Goal: Find specific page/section

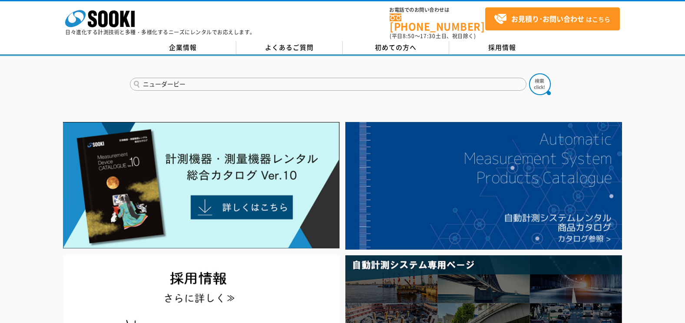
type input "ニューダービー"
click at [529, 73] on button at bounding box center [540, 84] width 22 height 22
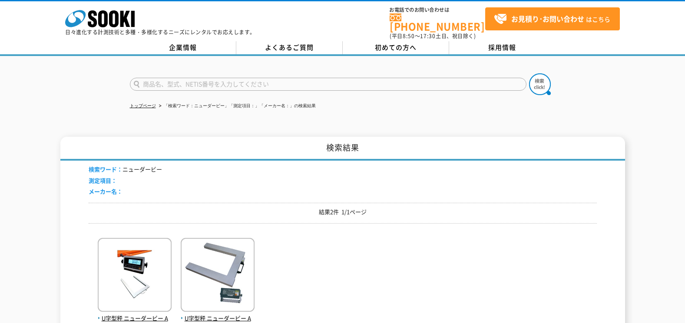
scroll to position [145, 0]
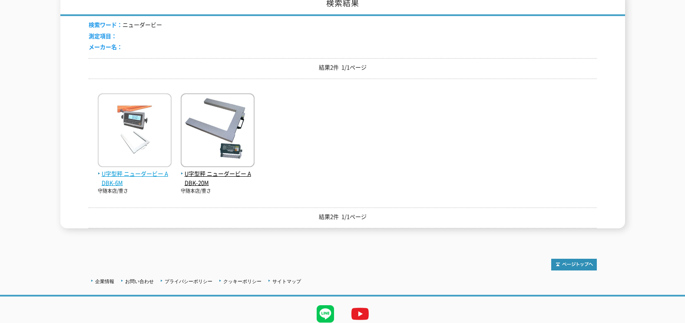
click at [148, 136] on img at bounding box center [135, 131] width 74 height 76
